Goal: Task Accomplishment & Management: Manage account settings

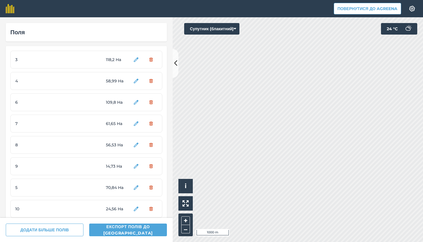
click at [216, 27] on button "Супутник (блакитний)" at bounding box center [211, 29] width 55 height 12
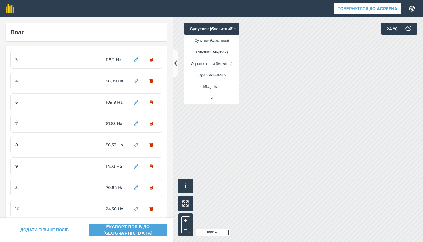
click at [222, 50] on button "Супутник (Mapbox)" at bounding box center [211, 52] width 55 height 12
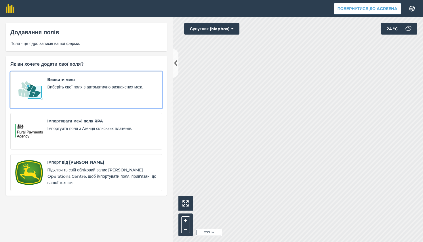
click at [154, 92] on div "Виявити межі Виберіть свої поля з автоматично визначених меж." at bounding box center [102, 89] width 110 height 27
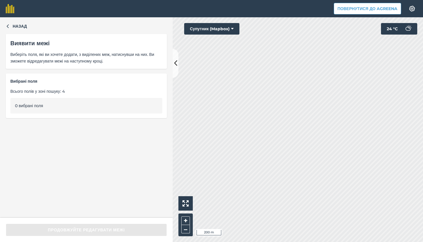
click at [75, 108] on div "0 вибрані поля" at bounding box center [86, 106] width 152 height 16
click at [55, 102] on div "0 вибрані поля" at bounding box center [86, 106] width 152 height 16
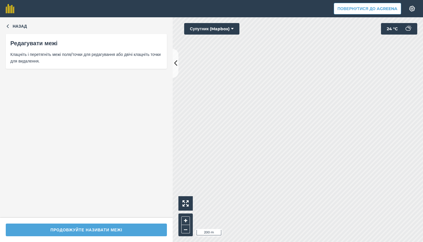
click at [168, 148] on div "Назад Редагувати межі Клацніть і перетягніть межі поля/точки для редагування аб…" at bounding box center [211, 129] width 423 height 224
click at [298, 9] on div "Повернутися до Agreena Налаштування Map printing is not available on our free p…" at bounding box center [211, 121] width 423 height 242
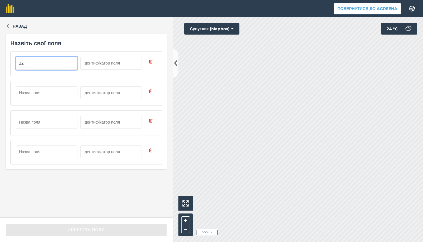
type input "22"
click at [40, 91] on input "text" at bounding box center [47, 92] width 62 height 13
type input "23"
click at [42, 122] on input "text" at bounding box center [47, 122] width 62 height 13
type input "24"
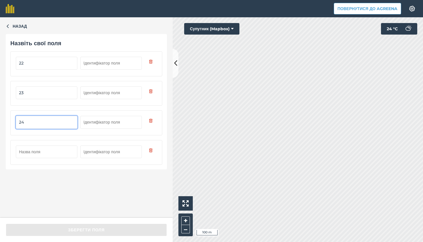
click at [41, 150] on input "text" at bounding box center [47, 151] width 62 height 13
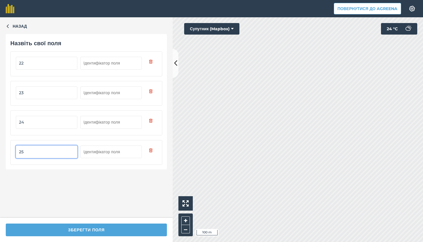
type input "25"
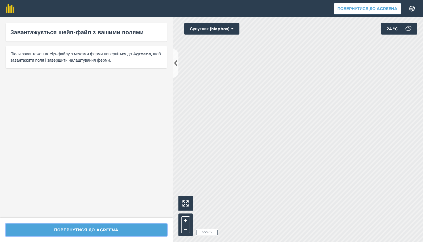
click at [118, 232] on button "Повернутися до Agreena" at bounding box center [86, 229] width 161 height 13
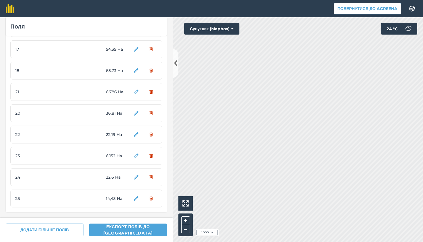
scroll to position [309, 0]
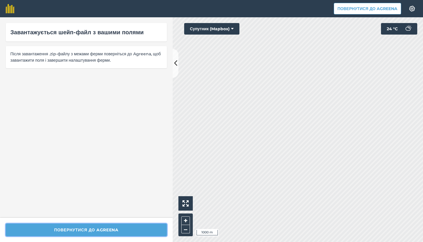
click at [133, 232] on button "Повернутися до Agreena" at bounding box center [86, 229] width 161 height 13
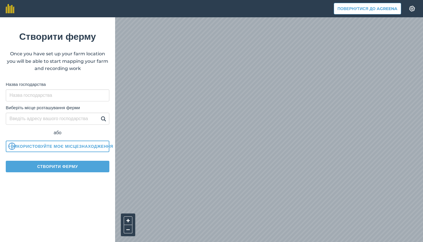
click at [83, 165] on button "Створити ферму" at bounding box center [58, 167] width 104 height 12
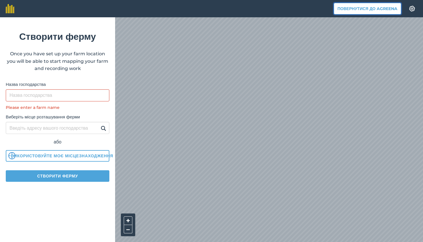
click at [374, 7] on button "Повернутися до Agreena" at bounding box center [367, 9] width 67 height 12
click at [369, 10] on button "Повернутися до Agreena" at bounding box center [367, 9] width 67 height 12
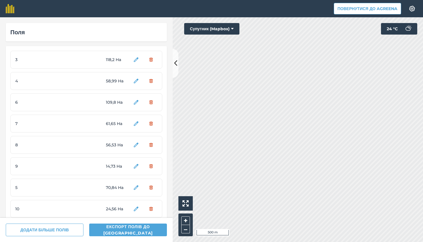
click at [233, 29] on icon at bounding box center [232, 29] width 3 height 6
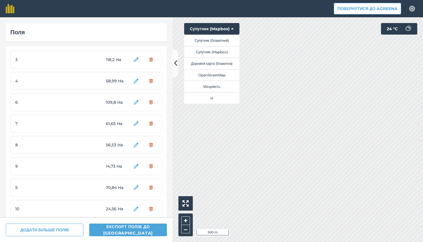
click at [227, 43] on button "Супутник (блакитний)" at bounding box center [211, 41] width 55 height 12
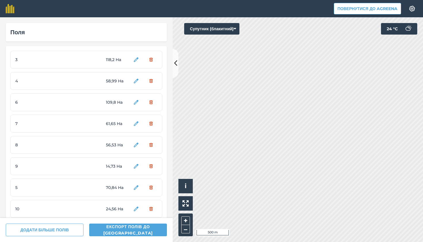
click at [224, 27] on button "Супутник (блакитний)" at bounding box center [211, 29] width 55 height 12
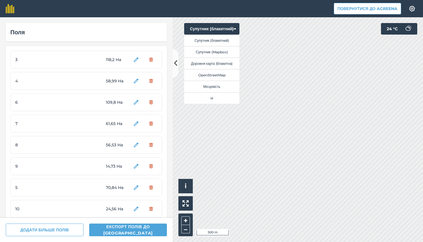
click at [227, 50] on button "Супутник (Mapbox)" at bounding box center [211, 52] width 55 height 12
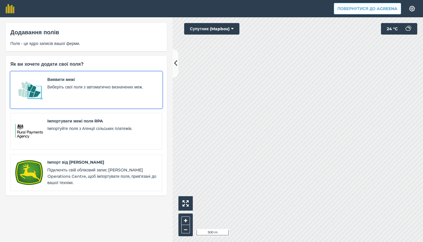
click at [133, 87] on span "Виберіть свої поля з автоматично визначених меж." at bounding box center [102, 87] width 110 height 6
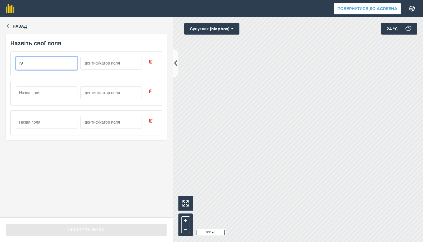
type input "19"
click at [46, 93] on input "text" at bounding box center [47, 92] width 62 height 13
type input "28"
click at [54, 124] on input "text" at bounding box center [47, 122] width 62 height 13
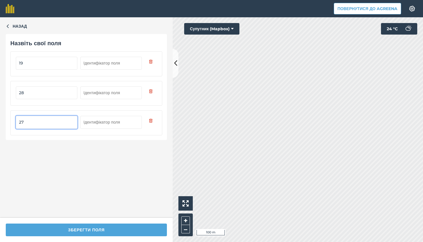
type input "27"
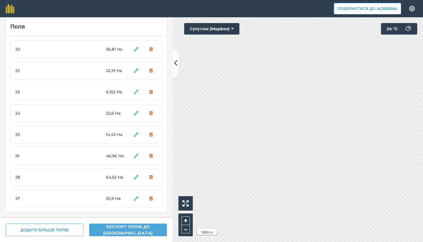
click at [90, 179] on div "28 64,52 Ha" at bounding box center [86, 177] width 152 height 18
click at [113, 197] on span "35,9 Ha" at bounding box center [117, 198] width 22 height 6
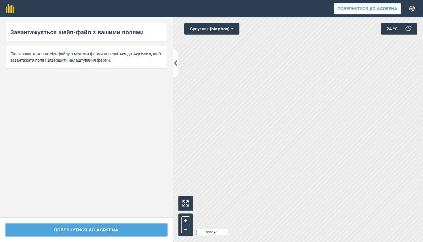
click at [149, 229] on button "Повернутися до Agreena" at bounding box center [86, 229] width 161 height 13
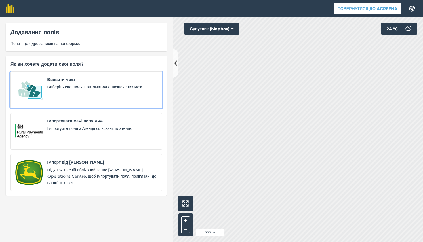
click at [129, 92] on div "Виявити межі Виберіть свої поля з автоматично визначених меж." at bounding box center [102, 89] width 110 height 27
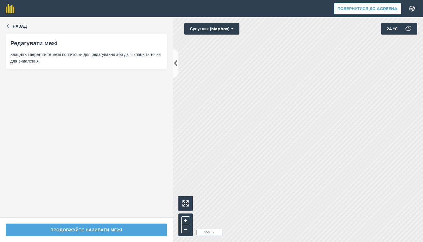
click at [217, 31] on button "Супутник (Mapbox)" at bounding box center [211, 29] width 55 height 12
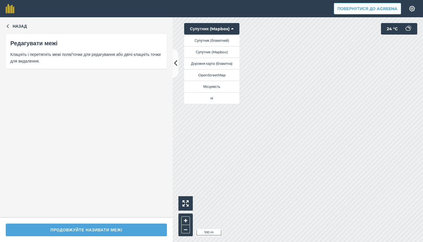
click at [219, 42] on button "Супутник (блакитний)" at bounding box center [211, 41] width 55 height 12
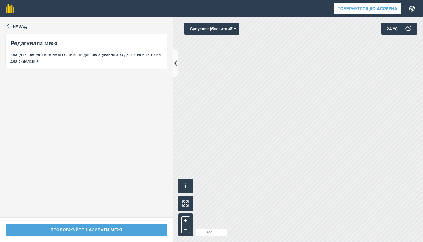
click at [222, 25] on button "Супутник (блакитний)" at bounding box center [211, 29] width 55 height 12
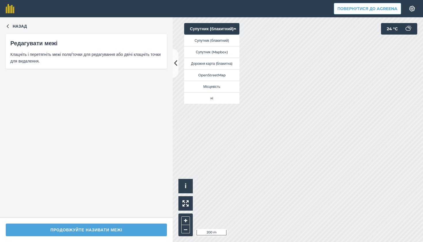
click at [228, 50] on button "Супутник (Mapbox)" at bounding box center [211, 52] width 55 height 12
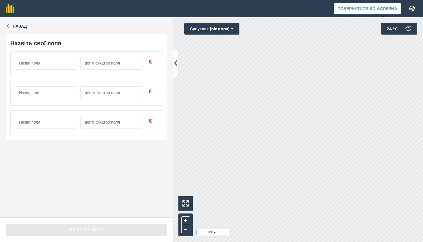
click at [53, 60] on input "text" at bounding box center [47, 63] width 62 height 13
click at [33, 63] on input "text" at bounding box center [47, 63] width 62 height 13
type input "26"
click at [38, 90] on input "text" at bounding box center [47, 92] width 62 height 13
type input "29"
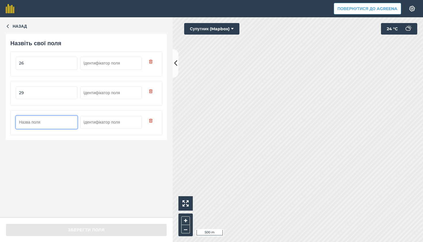
click at [39, 121] on input "text" at bounding box center [47, 122] width 62 height 13
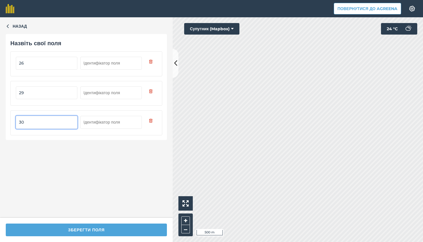
type input "30"
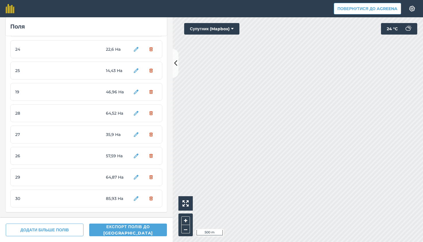
scroll to position [436, 0]
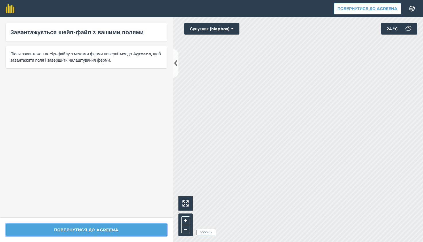
click at [131, 231] on button "Повернутися до Agreena" at bounding box center [86, 229] width 161 height 13
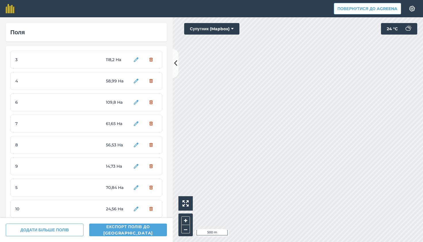
click at [216, 30] on button "Супутник (Mapbox)" at bounding box center [211, 29] width 55 height 12
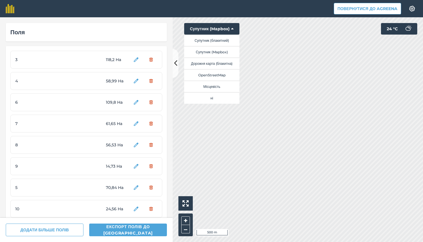
click at [219, 42] on button "Супутник (блакитний)" at bounding box center [211, 41] width 55 height 12
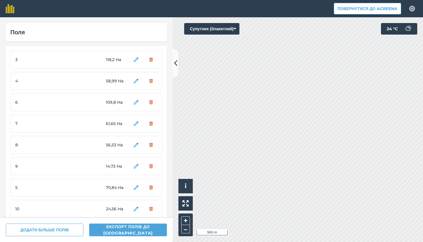
click at [233, 31] on button "Супутник (блакитний)" at bounding box center [211, 29] width 55 height 12
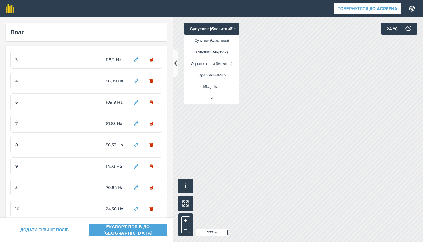
click at [232, 49] on button "Супутник (Mapbox)" at bounding box center [211, 52] width 55 height 12
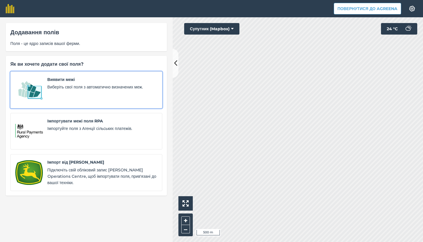
click at [130, 99] on div "Виявити межі Виберіть свої поля з автоматично визначених меж." at bounding box center [102, 89] width 110 height 27
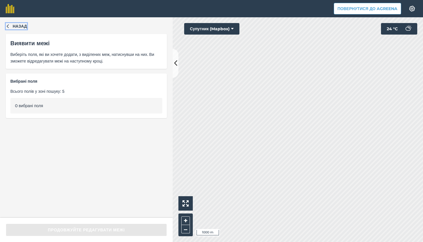
click at [25, 25] on span "Назад" at bounding box center [20, 26] width 14 height 6
click at [17, 25] on span "Назад" at bounding box center [20, 26] width 14 height 6
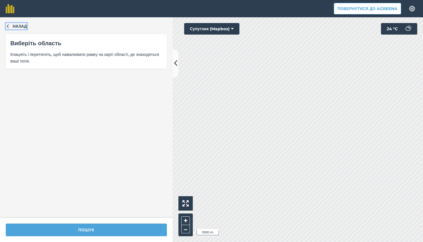
click at [7, 24] on button "Назад" at bounding box center [16, 26] width 21 height 6
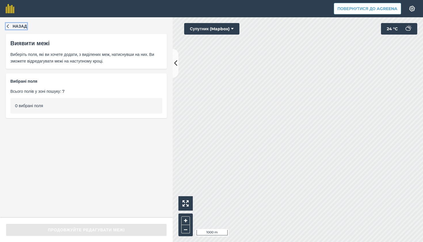
click at [23, 26] on span "Назад" at bounding box center [20, 26] width 14 height 6
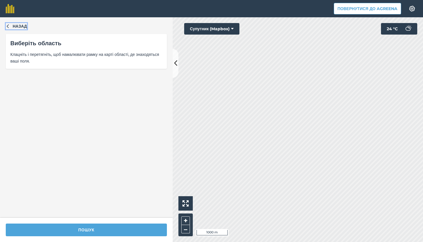
click at [23, 26] on span "Назад" at bounding box center [20, 26] width 14 height 6
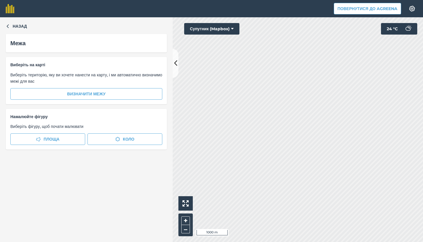
click at [217, 30] on button "Супутник (Mapbox)" at bounding box center [211, 29] width 55 height 12
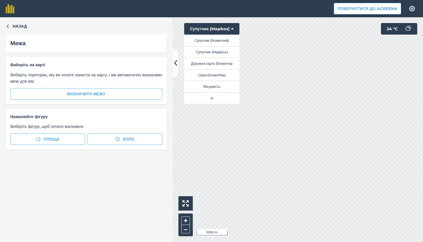
click at [216, 42] on button "Супутник (блакитний)" at bounding box center [211, 41] width 55 height 12
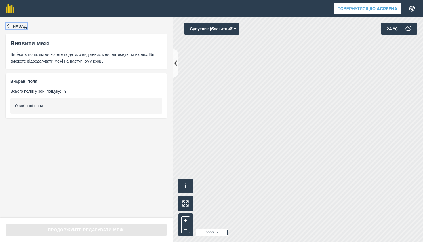
click at [21, 25] on span "Назад" at bounding box center [20, 26] width 14 height 6
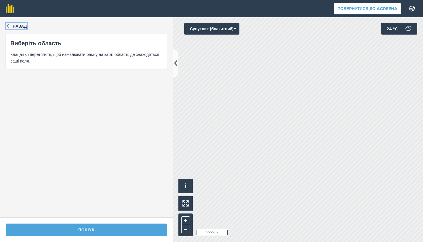
click at [14, 26] on span "Назад" at bounding box center [20, 26] width 14 height 6
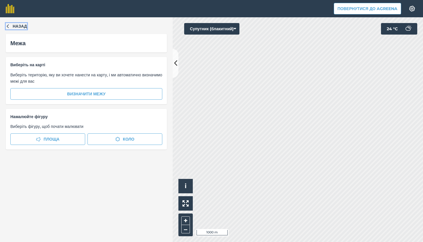
click at [19, 27] on span "Назад" at bounding box center [20, 26] width 14 height 6
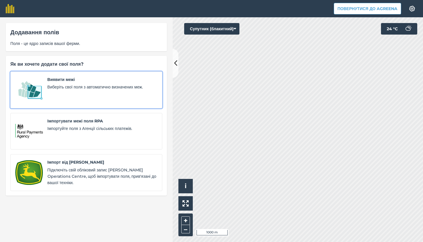
click at [70, 93] on div "Виявити межі Виберіть свої поля з автоматично визначених меж." at bounding box center [102, 89] width 110 height 27
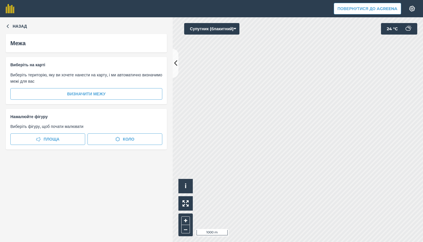
click at [222, 27] on button "Супутник (блакитний)" at bounding box center [211, 29] width 55 height 12
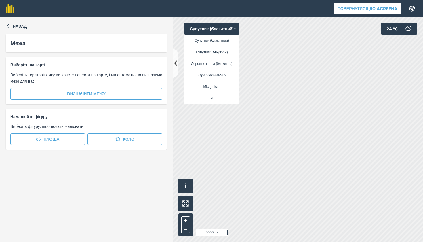
click at [222, 62] on button "Дорожня карта (блакитна)" at bounding box center [211, 64] width 55 height 12
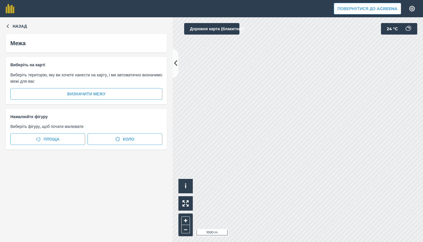
click at [229, 27] on button "Дорожня карта (блакитна)" at bounding box center [211, 29] width 55 height 12
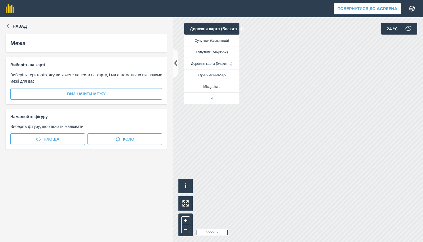
click at [226, 78] on button "OpenStreetMap" at bounding box center [211, 75] width 55 height 12
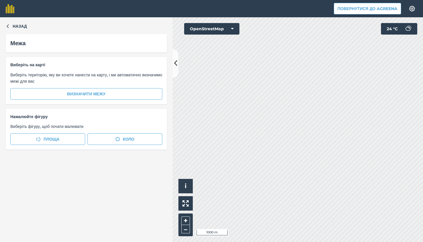
click at [212, 27] on button "OpenStreetMap" at bounding box center [211, 29] width 55 height 12
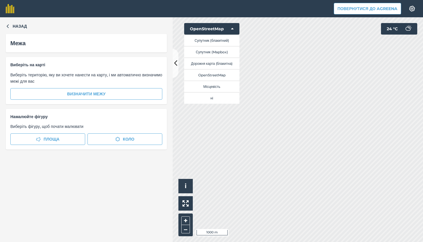
click at [212, 40] on button "Супутник (блакитний)" at bounding box center [211, 41] width 55 height 12
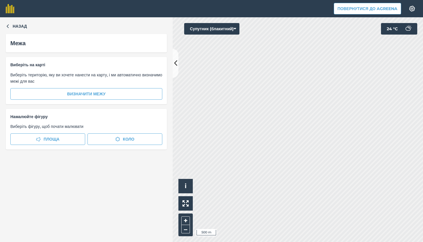
click at [219, 25] on button "Супутник (блакитний)" at bounding box center [211, 29] width 55 height 12
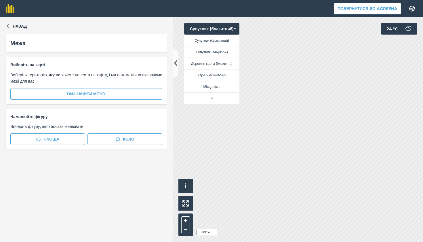
click at [224, 51] on button "Супутник (Mapbox)" at bounding box center [211, 52] width 55 height 12
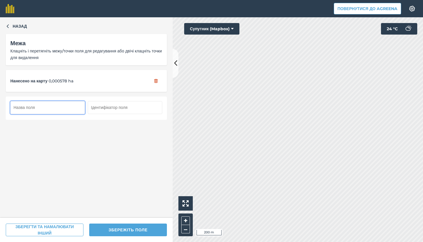
click at [56, 108] on input "text" at bounding box center [47, 107] width 75 height 13
type input "31"
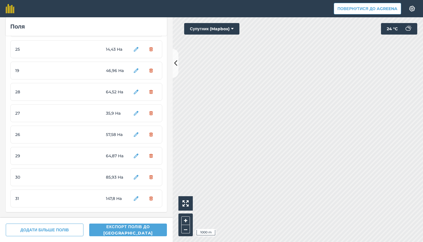
scroll to position [458, 0]
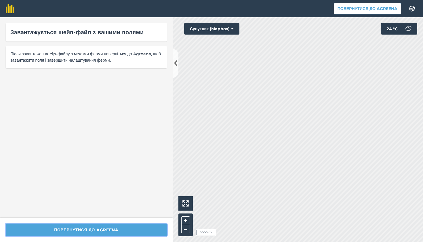
click at [123, 231] on button "Повернутися до Agreena" at bounding box center [86, 229] width 161 height 13
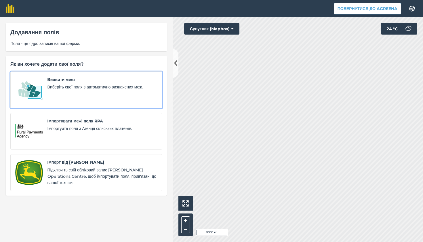
click at [78, 102] on div "Виявити межі Виберіть свої поля з автоматично визначених меж." at bounding box center [102, 89] width 110 height 27
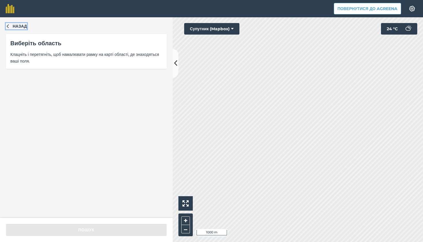
click at [14, 27] on span "Назад" at bounding box center [20, 26] width 14 height 6
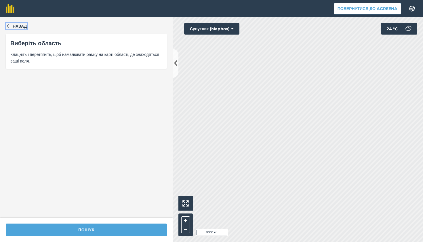
click at [25, 29] on span "Назад" at bounding box center [20, 26] width 14 height 6
click at [157, 110] on div "Назад Редагувати межі Клацніть і перетягніть межі поля/точки для редагування аб…" at bounding box center [211, 129] width 423 height 224
click at [163, 89] on div "Назад Редагувати межі Клацніть і перетягніть межі поля/точки для редагування аб…" at bounding box center [211, 129] width 423 height 224
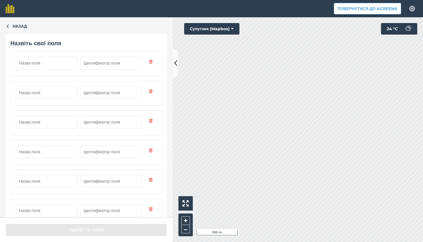
click at [55, 66] on input "text" at bounding box center [47, 63] width 62 height 13
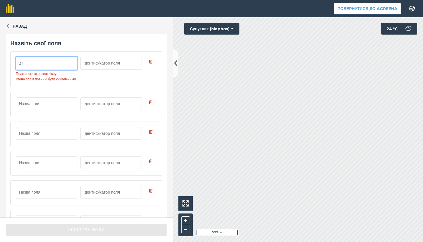
type input "31"
click at [36, 109] on input "text" at bounding box center [47, 103] width 62 height 13
type input "32"
click at [37, 140] on input "text" at bounding box center [47, 133] width 62 height 13
type input "33"
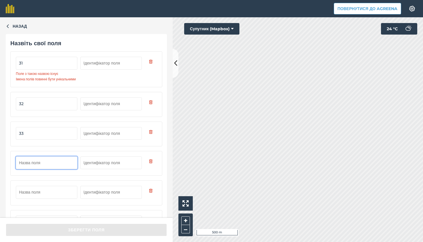
click at [39, 167] on input "text" at bounding box center [47, 162] width 62 height 13
click at [50, 67] on input "31" at bounding box center [47, 63] width 62 height 13
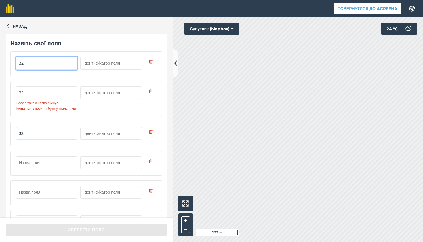
type input "32"
click at [40, 95] on input "32" at bounding box center [47, 92] width 62 height 13
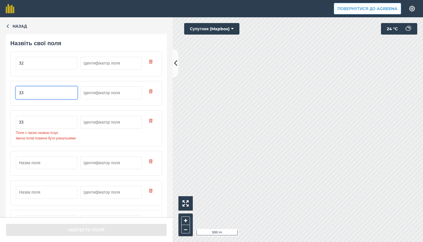
type input "33"
click at [32, 120] on input "33" at bounding box center [47, 122] width 62 height 13
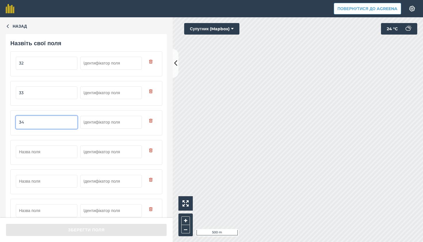
type input "34"
click at [26, 151] on input "text" at bounding box center [47, 151] width 62 height 13
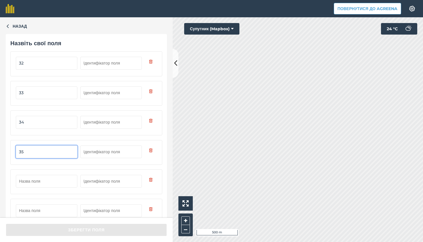
type input "35"
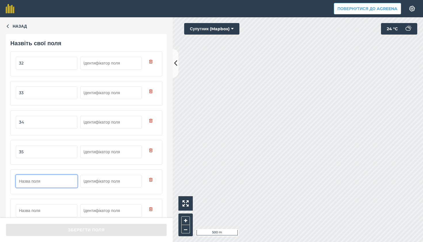
click at [33, 180] on input "text" at bounding box center [47, 181] width 62 height 13
type input "36"
click at [37, 210] on input "text" at bounding box center [47, 210] width 62 height 13
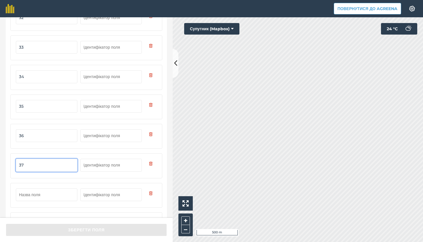
scroll to position [56, 0]
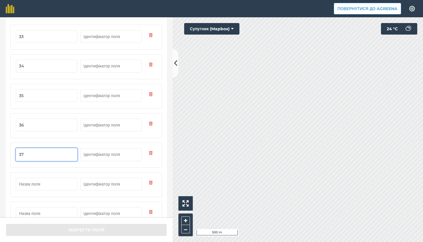
type input "37"
click at [51, 181] on input "text" at bounding box center [47, 184] width 62 height 13
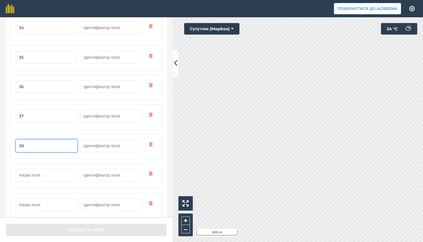
scroll to position [95, 0]
type input "38"
click at [55, 173] on input "text" at bounding box center [47, 174] width 62 height 13
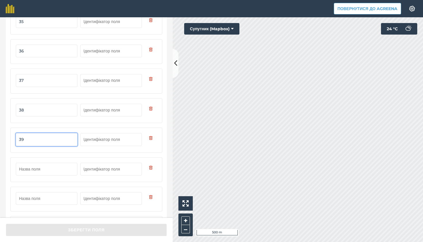
scroll to position [135, 0]
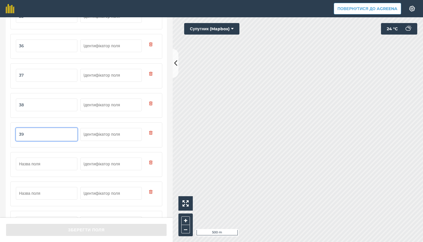
type input "39"
click at [56, 166] on input "text" at bounding box center [47, 163] width 62 height 13
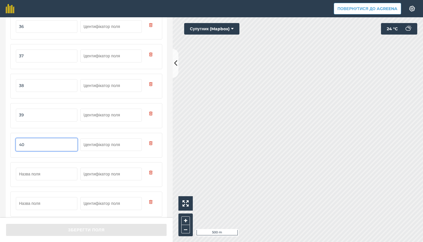
scroll to position [156, 0]
type input "40"
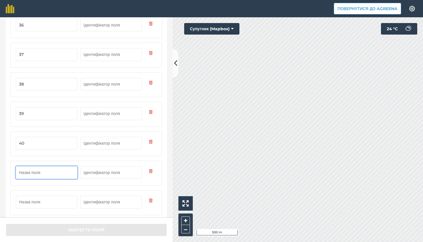
click at [52, 171] on input "text" at bounding box center [47, 172] width 62 height 13
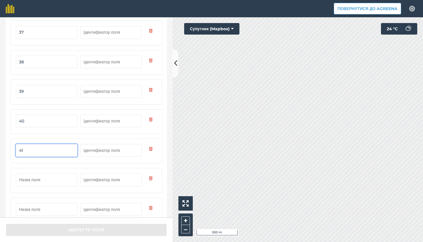
scroll to position [178, 0]
type input "41"
click at [39, 179] on input "text" at bounding box center [47, 180] width 62 height 13
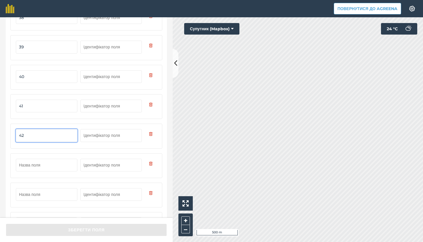
scroll to position [272, 0]
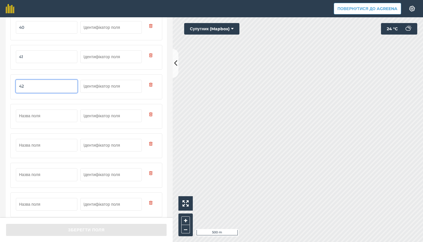
type input "42"
click at [46, 115] on input "text" at bounding box center [47, 115] width 62 height 13
type input "43"
click at [38, 144] on input "text" at bounding box center [47, 145] width 62 height 13
type input "44"
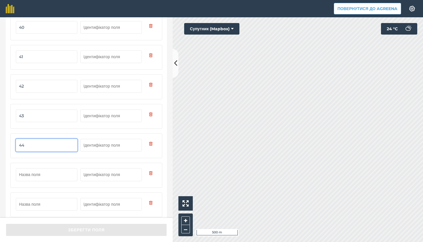
click at [40, 176] on input "text" at bounding box center [47, 174] width 62 height 13
type input "45"
click at [40, 202] on input "text" at bounding box center [47, 204] width 62 height 13
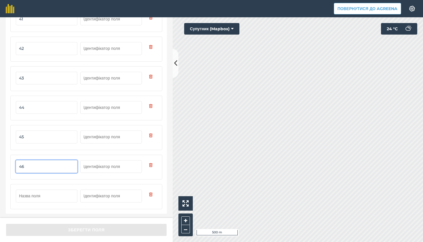
scroll to position [309, 0]
type input "46"
click at [50, 197] on input "text" at bounding box center [47, 196] width 62 height 13
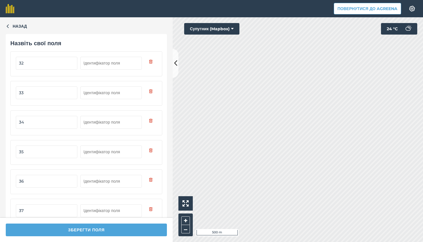
scroll to position [0, 0]
type input "47"
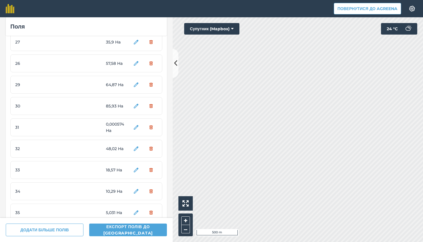
scroll to position [544, 0]
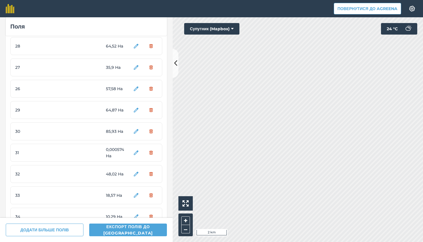
scroll to position [504, 0]
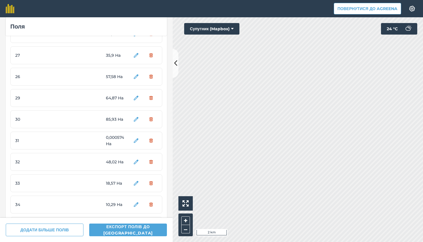
scroll to position [518, 0]
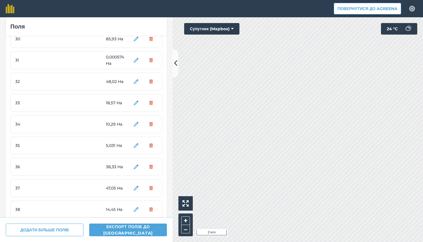
scroll to position [595, 0]
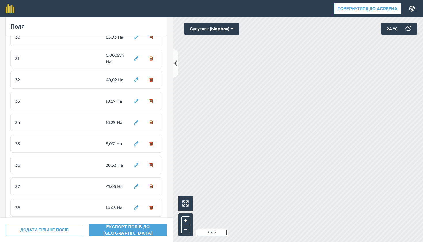
scroll to position [598, 0]
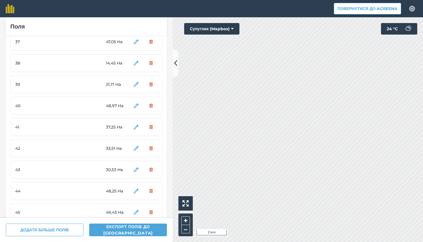
scroll to position [728, 0]
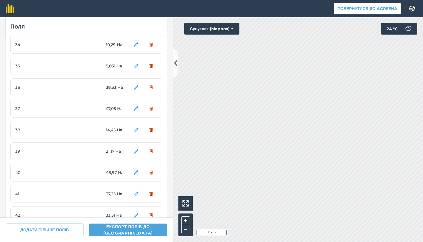
scroll to position [676, 0]
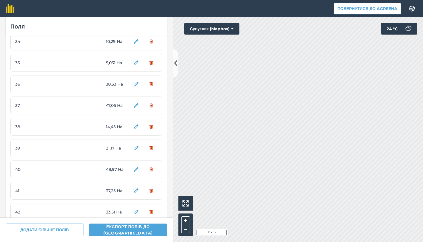
scroll to position [683, 0]
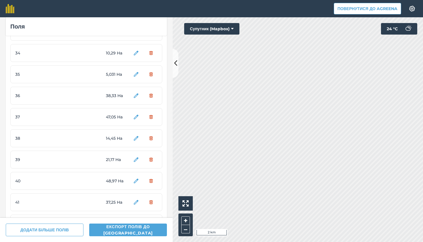
scroll to position [683, 0]
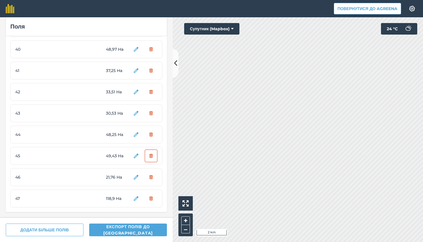
scroll to position [798, 0]
click at [101, 56] on div "31 0,000574 Ha" at bounding box center [86, 49] width 152 height 18
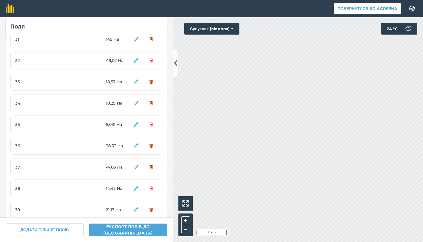
scroll to position [612, 0]
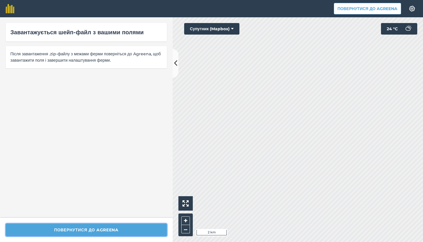
click at [130, 232] on button "Повернутися до Agreena" at bounding box center [86, 229] width 161 height 13
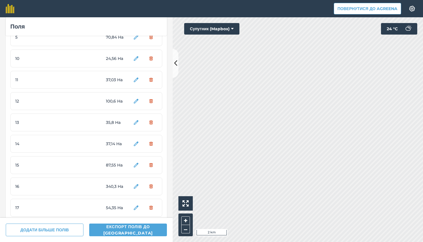
scroll to position [151, 0]
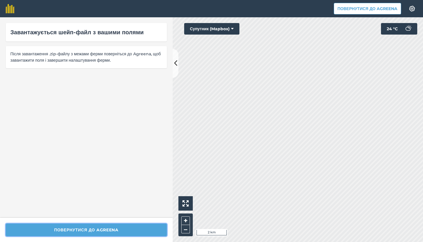
click at [154, 227] on button "Повернутися до Agreena" at bounding box center [86, 229] width 161 height 13
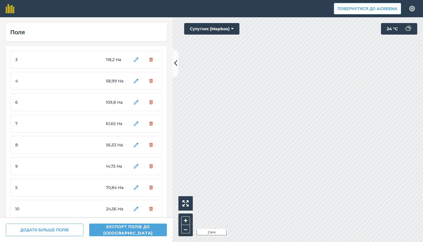
click at [55, 231] on button "ДОДАТИ БІЛЬШЕ ПОЛІВ" at bounding box center [45, 229] width 78 height 13
click at [222, 27] on button "Супутник (Mapbox)" at bounding box center [211, 29] width 55 height 12
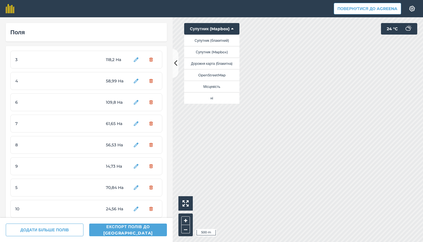
click at [225, 43] on button "Супутник (блакитний)" at bounding box center [211, 41] width 55 height 12
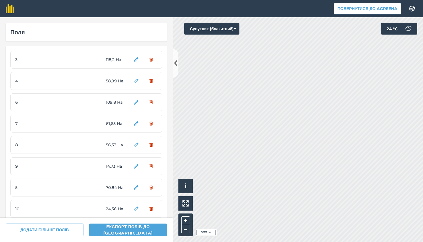
click at [227, 31] on button "Супутник (блакитний)" at bounding box center [211, 29] width 55 height 12
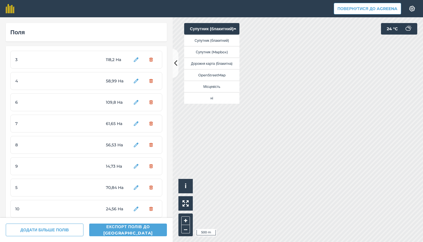
click at [225, 53] on button "Супутник (Mapbox)" at bounding box center [211, 52] width 55 height 12
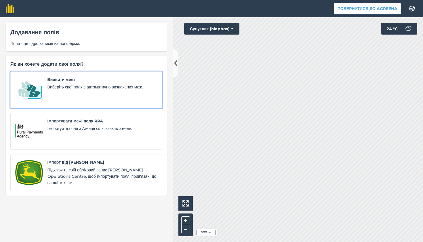
click at [109, 78] on span "Виявити межі" at bounding box center [102, 79] width 110 height 6
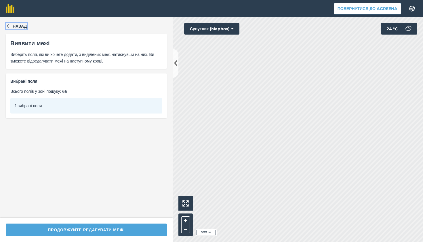
click at [16, 25] on span "Назад" at bounding box center [20, 26] width 14 height 6
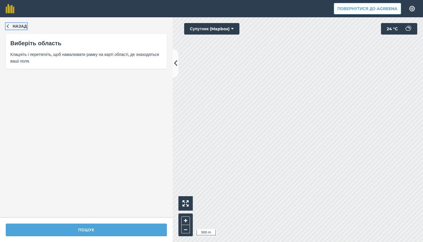
click at [20, 26] on span "Назад" at bounding box center [20, 26] width 14 height 6
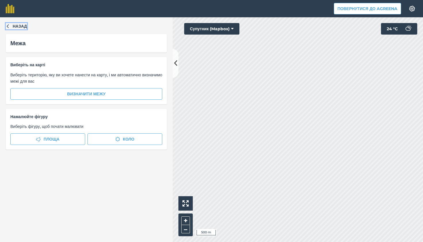
click at [23, 25] on span "Назад" at bounding box center [20, 26] width 14 height 6
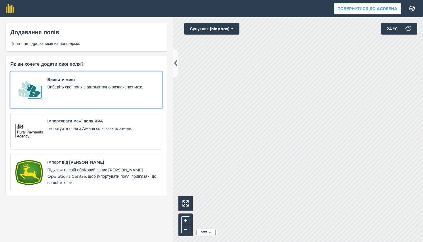
click at [84, 88] on span "Виберіть свої поля з автоматично визначених меж." at bounding box center [102, 87] width 110 height 6
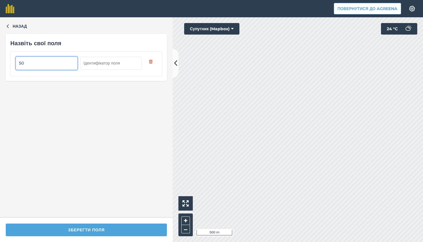
type input "5"
type input "4"
type input "48"
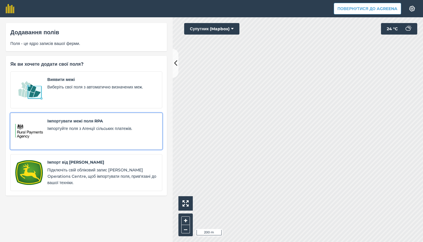
click at [136, 135] on div "Імпортувати межі поля RPA Імпортуйте поля з Агенції сільських платежів." at bounding box center [102, 131] width 110 height 27
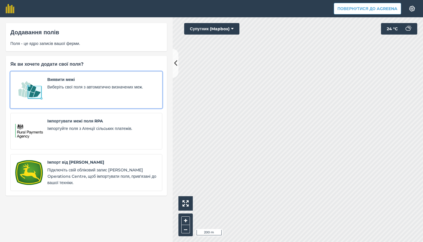
click at [77, 96] on div "Виявити межі Виберіть свої поля з автоматично визначених меж." at bounding box center [102, 89] width 110 height 27
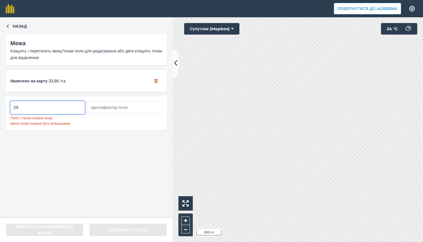
type input "2"
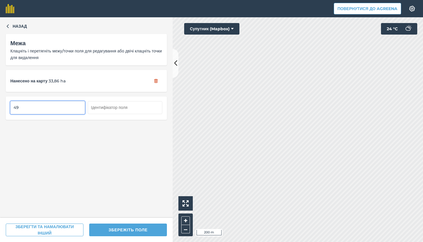
type input "49"
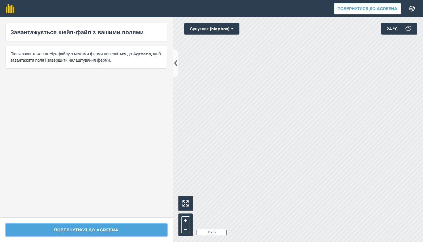
click at [139, 233] on button "Повернутися до Agreena" at bounding box center [86, 229] width 161 height 13
